Goal: Information Seeking & Learning: Learn about a topic

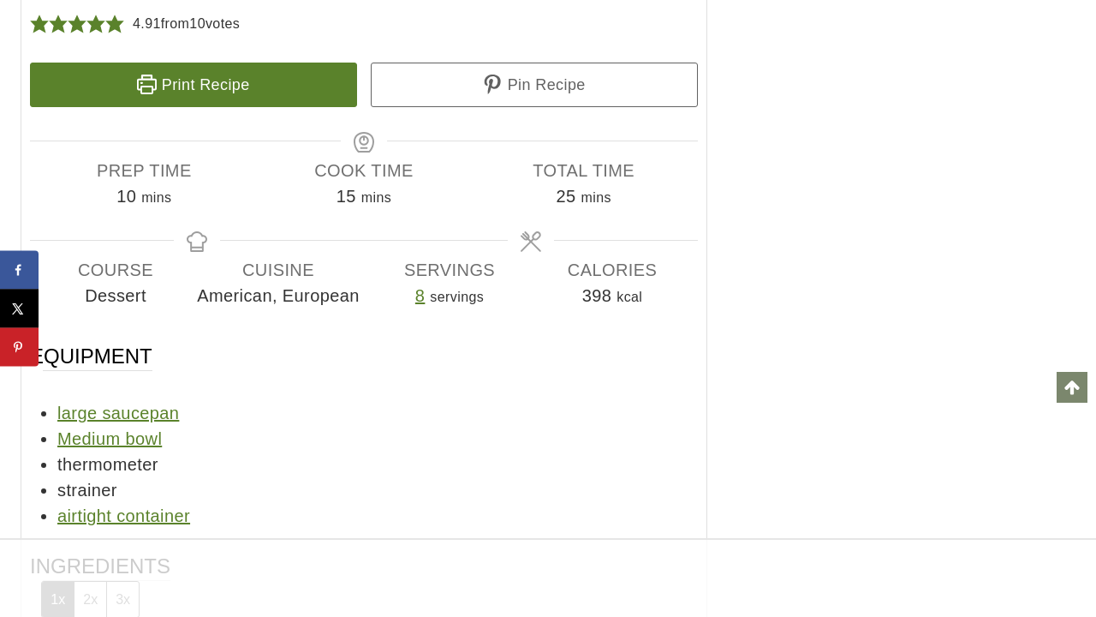
scroll to position [8884, 0]
